Goal: Task Accomplishment & Management: Manage account settings

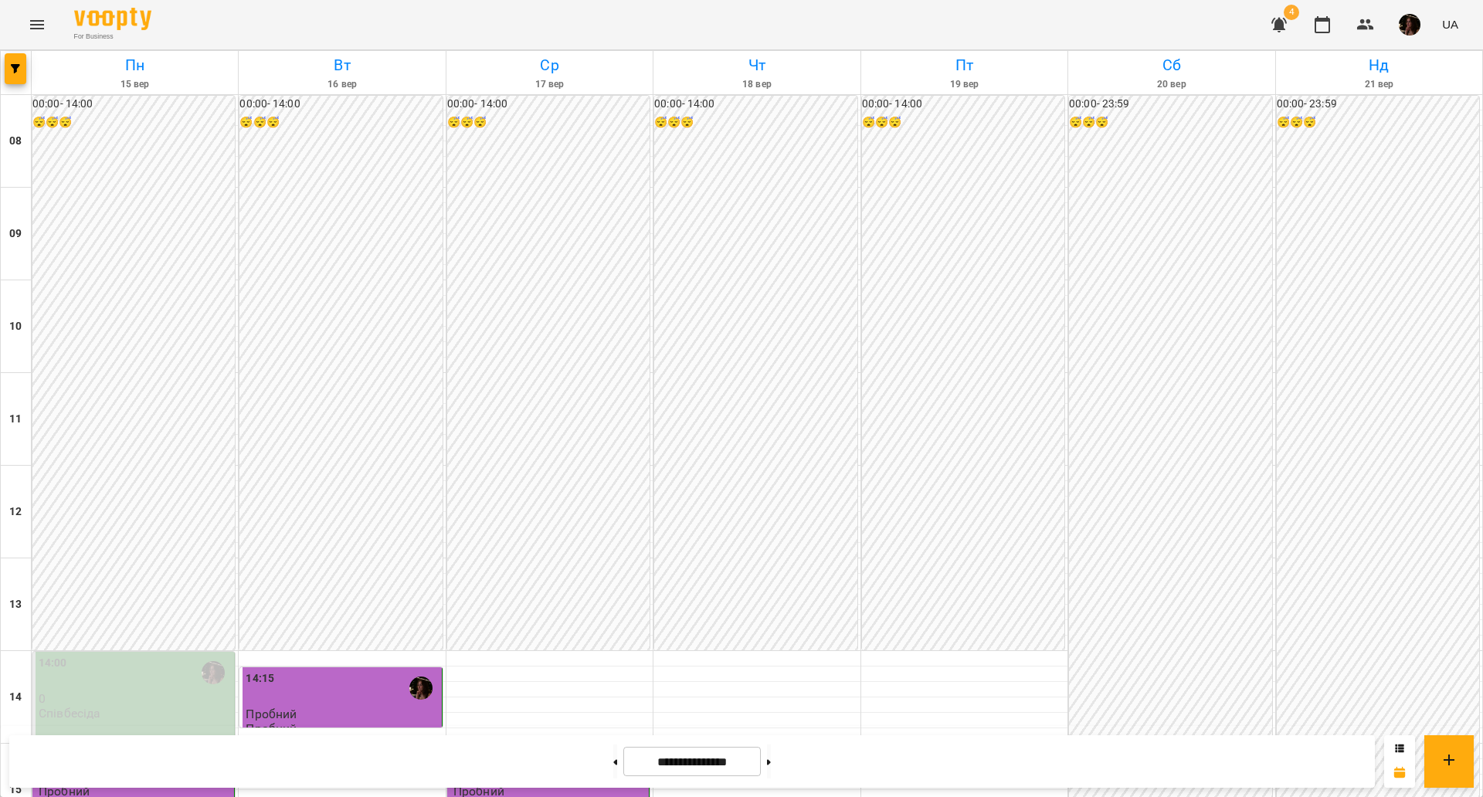
scroll to position [483, 0]
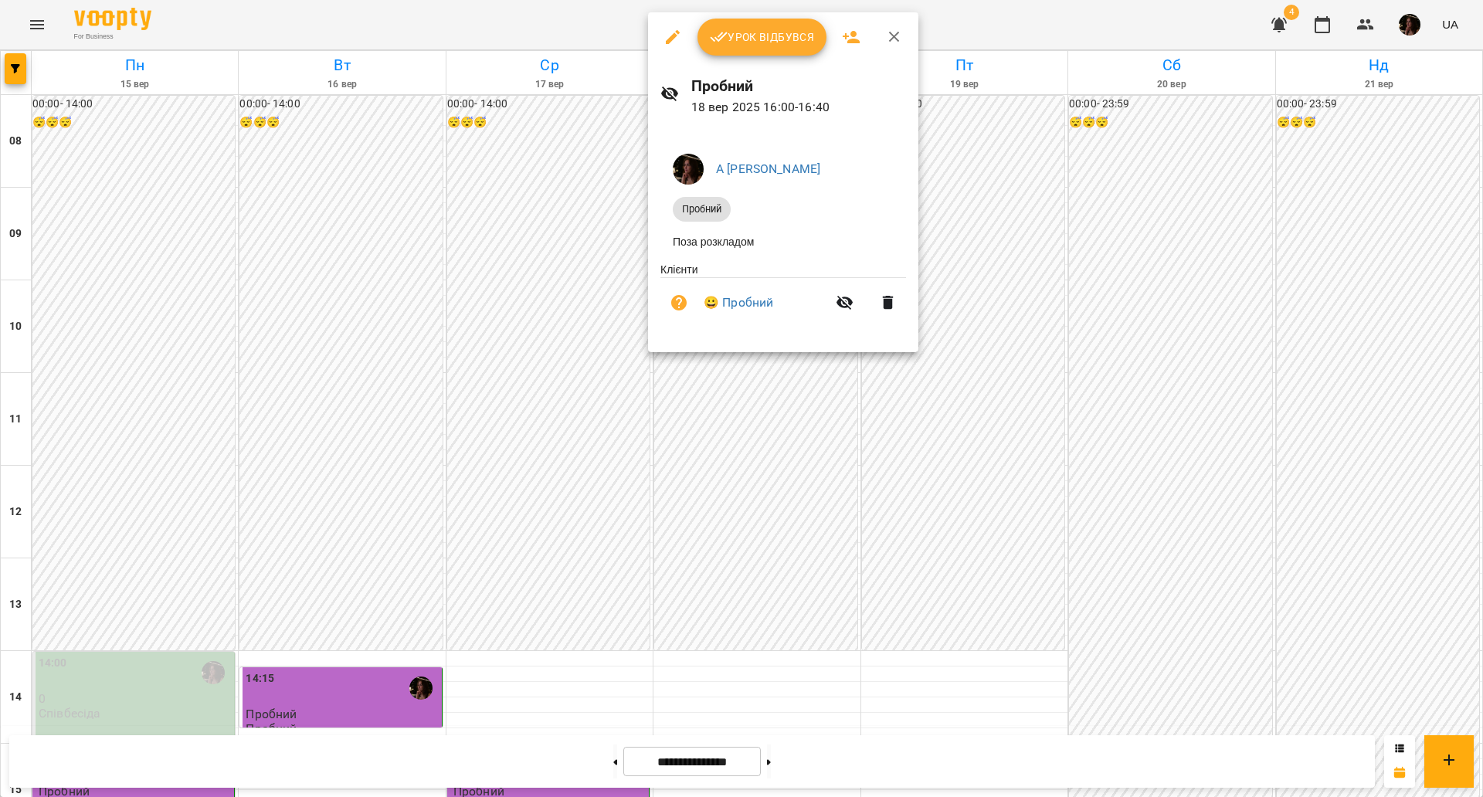
click at [980, 277] on div at bounding box center [741, 398] width 1483 height 797
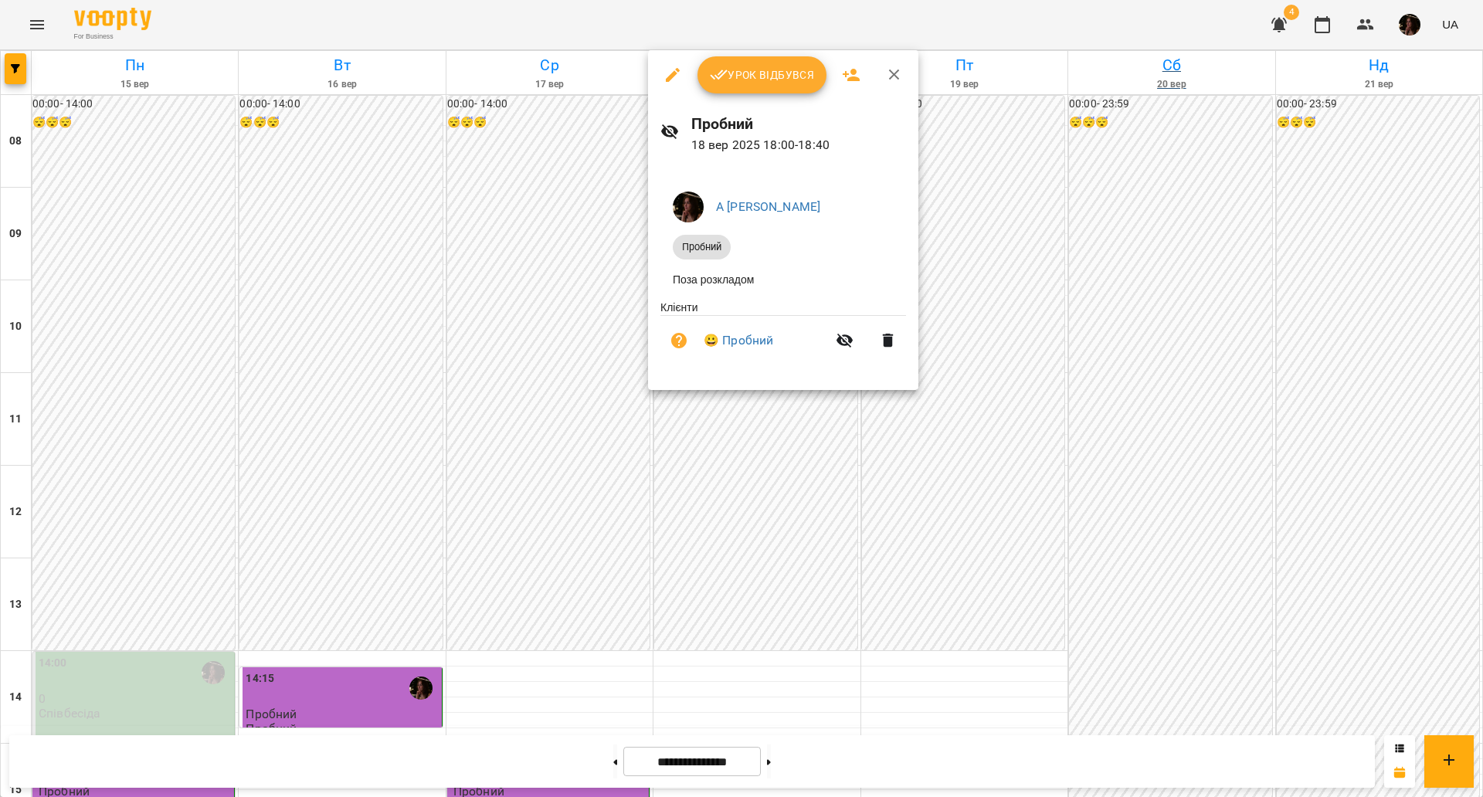
drag, startPoint x: 1247, startPoint y: 351, endPoint x: 1115, endPoint y: 66, distance: 314.9
click at [1248, 351] on div at bounding box center [741, 398] width 1483 height 797
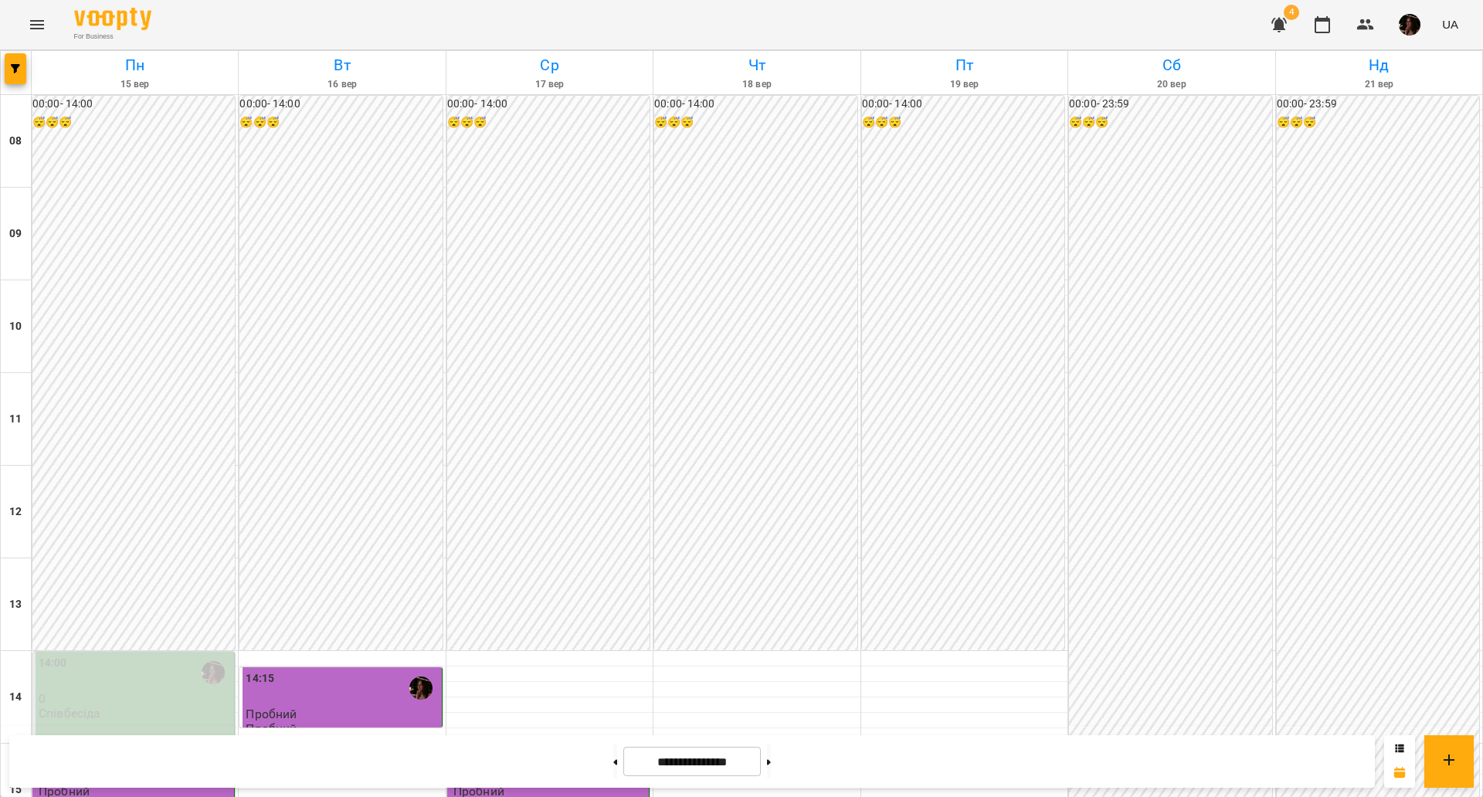
scroll to position [483, 0]
click at [1278, 7] on button "button" at bounding box center [1279, 24] width 37 height 37
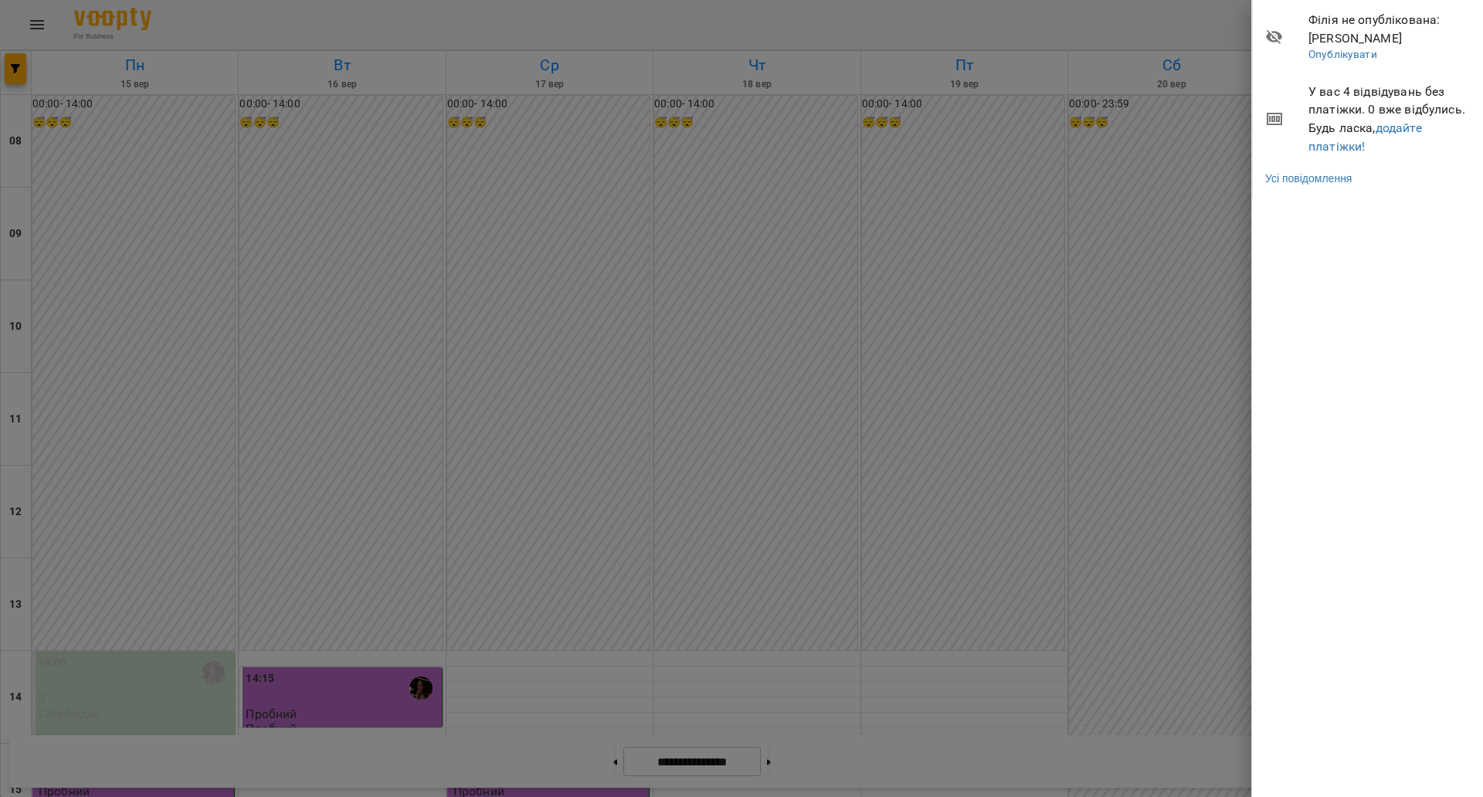
click at [1135, 5] on div at bounding box center [741, 398] width 1483 height 797
